Goal: Transaction & Acquisition: Purchase product/service

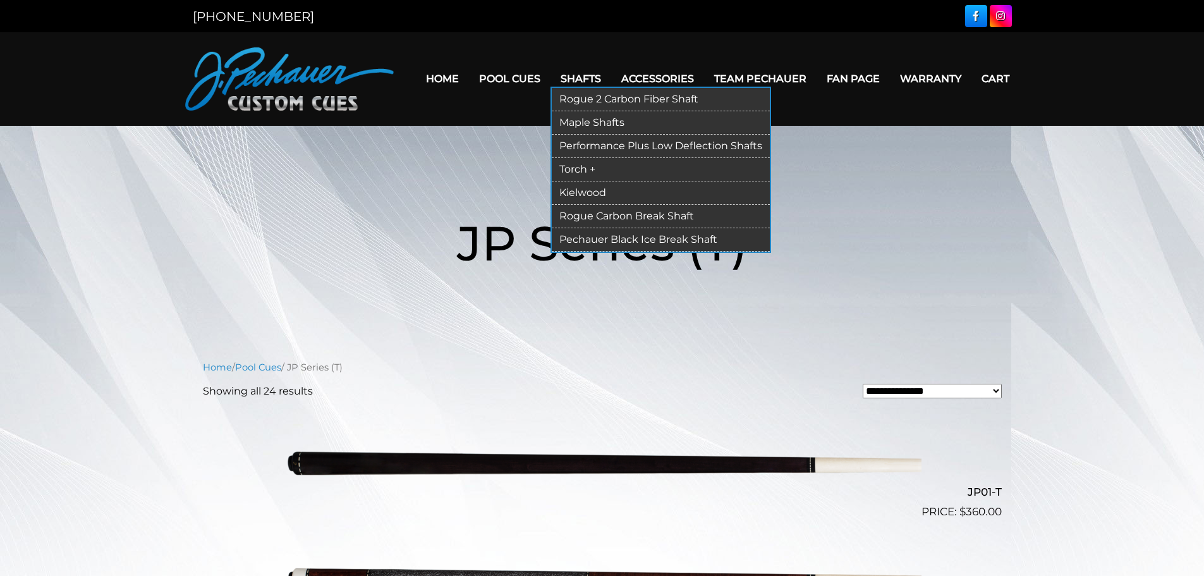
click at [590, 100] on link "Rogue 2 Carbon Fiber Shaft" at bounding box center [661, 99] width 218 height 23
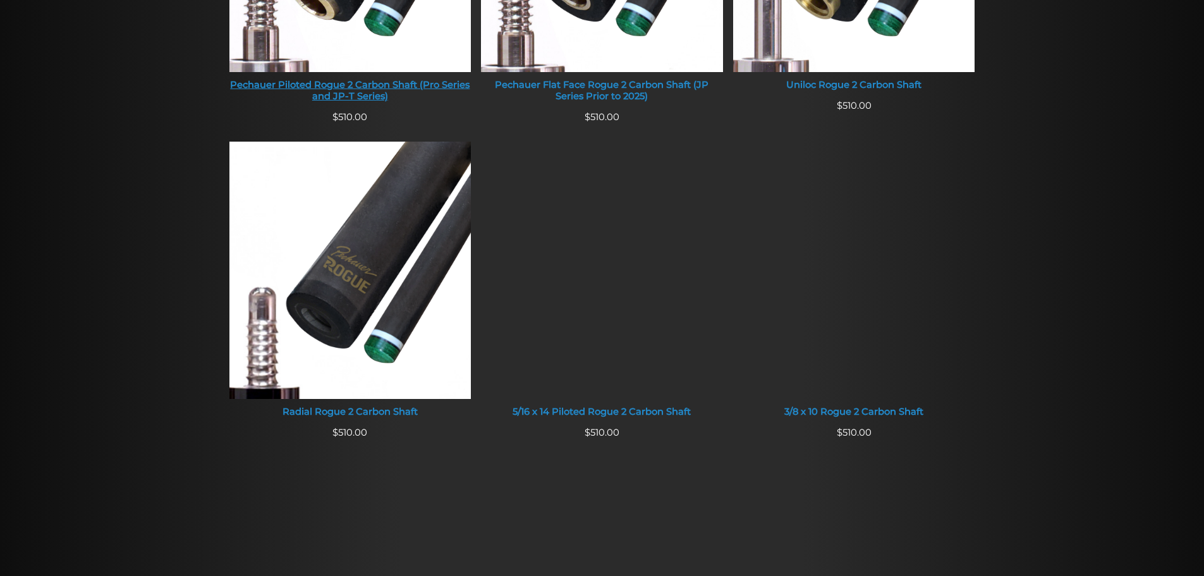
scroll to position [580, 0]
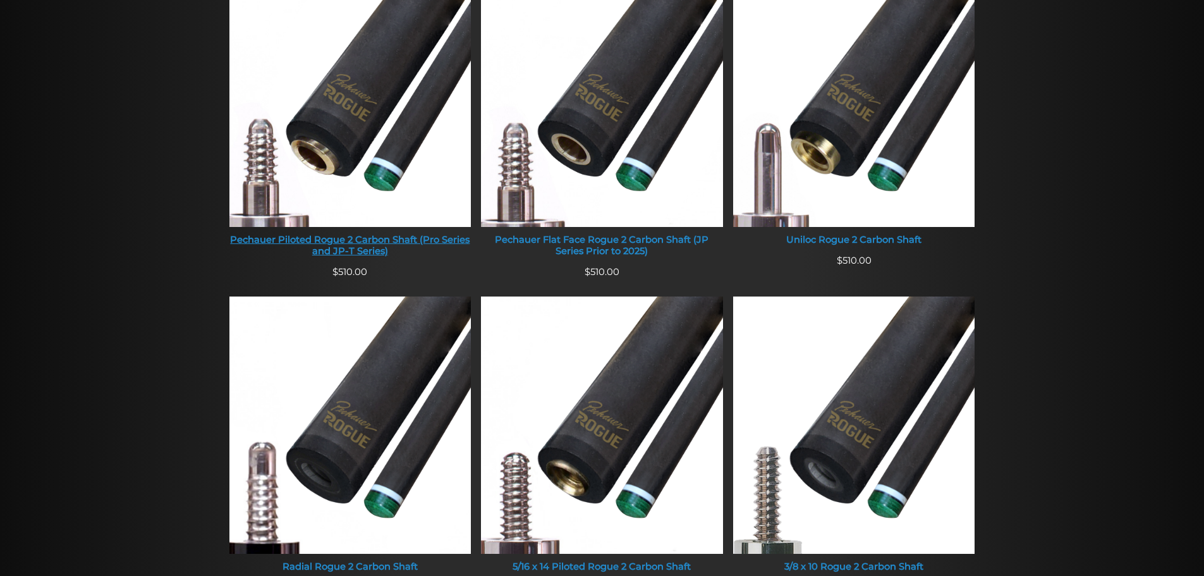
click at [348, 109] on img at bounding box center [351, 98] width 242 height 257
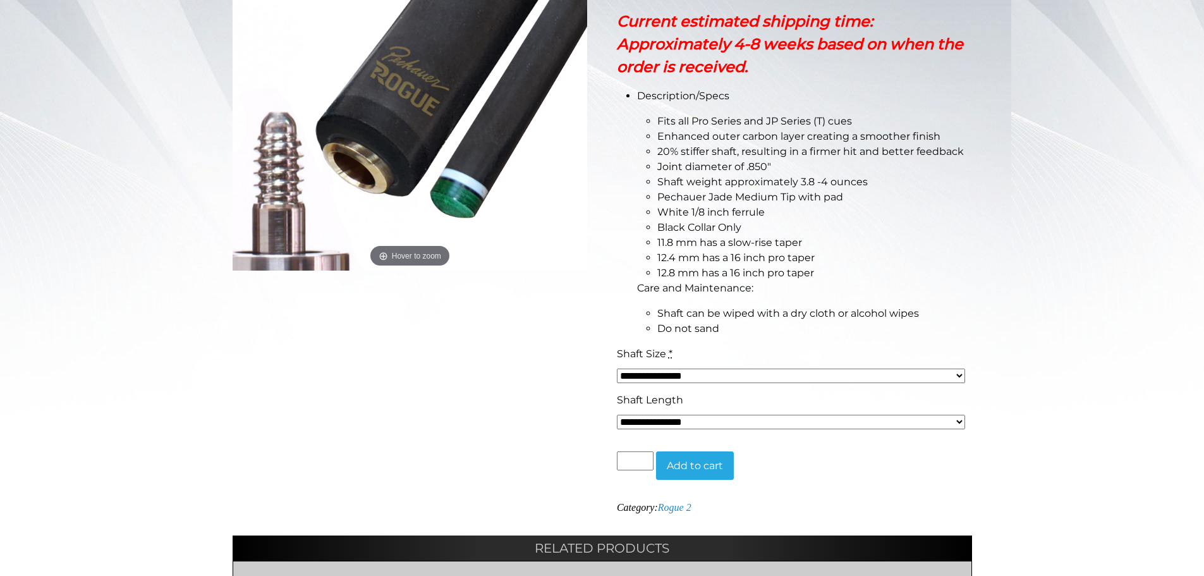
scroll to position [331, 0]
